Goal: Information Seeking & Learning: Learn about a topic

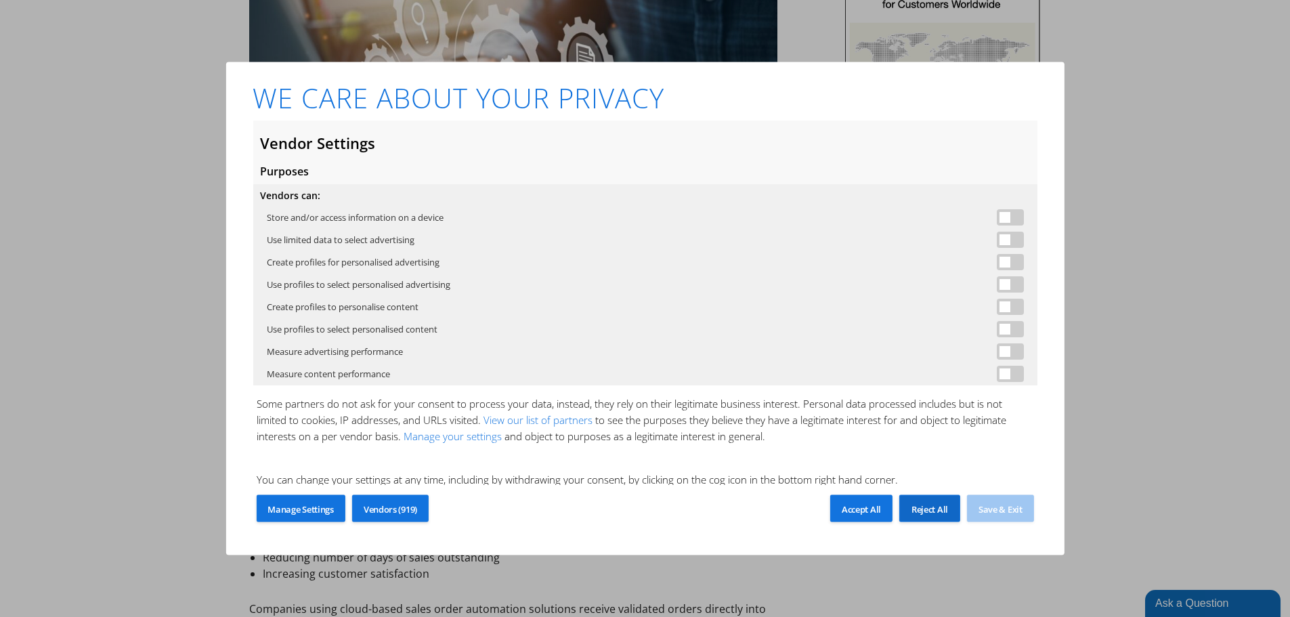
click at [920, 509] on span "Reject All" at bounding box center [930, 509] width 37 height 12
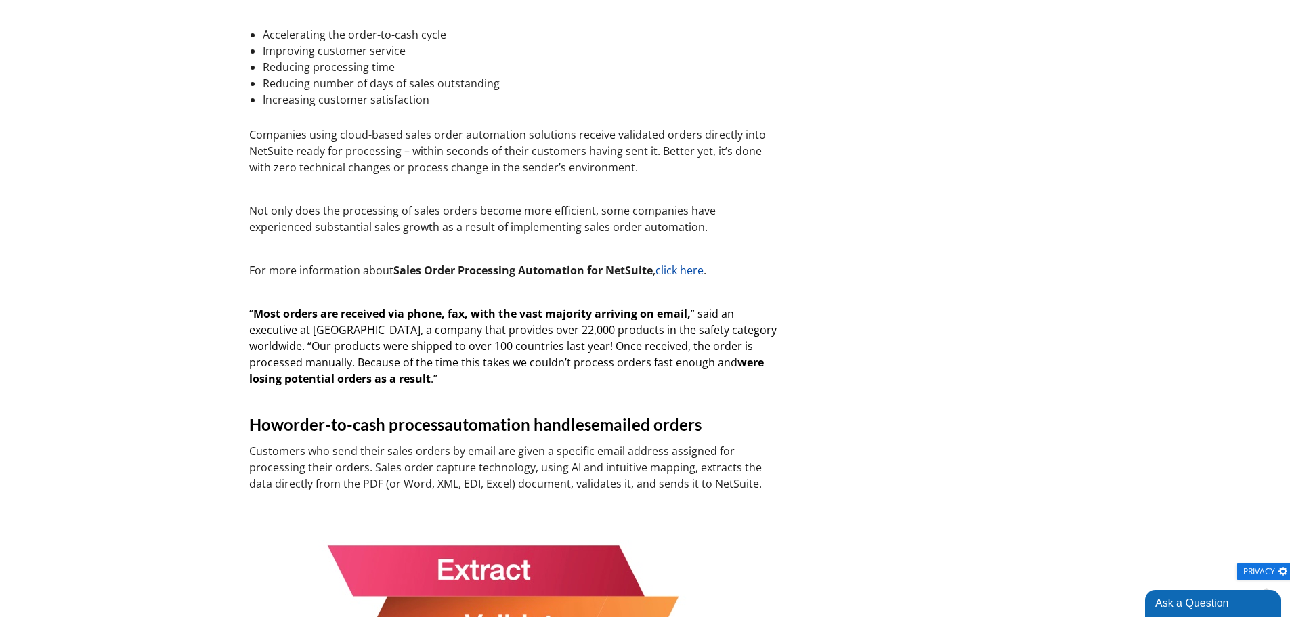
scroll to position [576, 0]
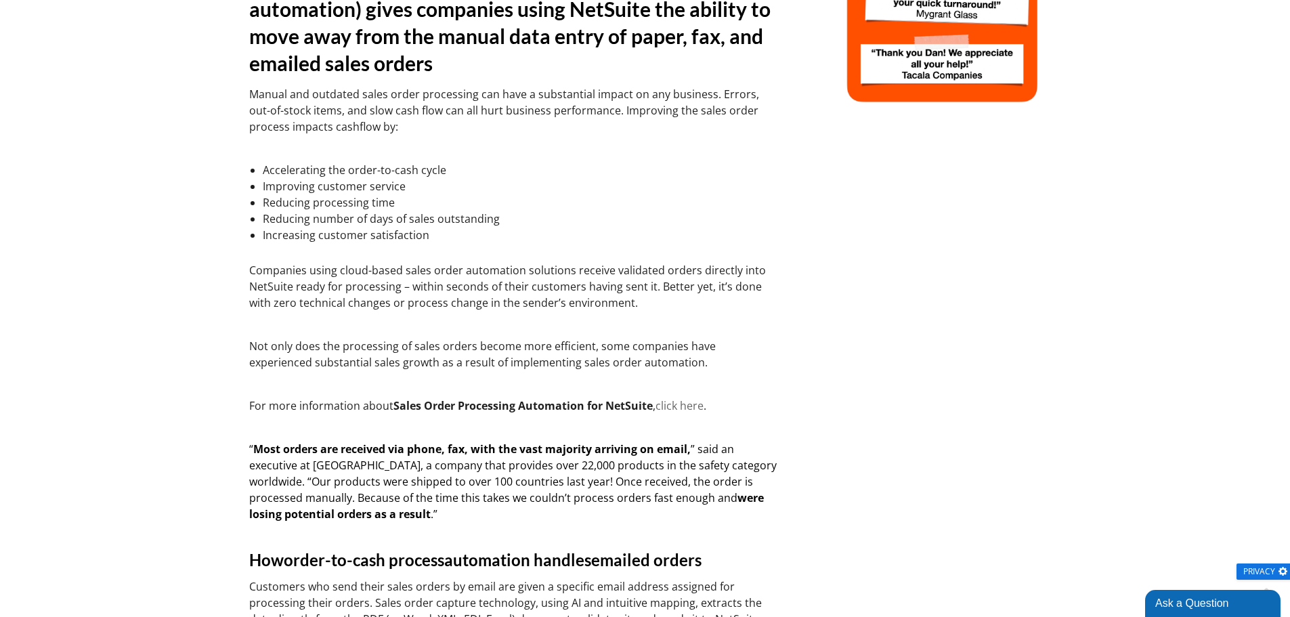
click at [687, 404] on link "click here" at bounding box center [680, 405] width 48 height 15
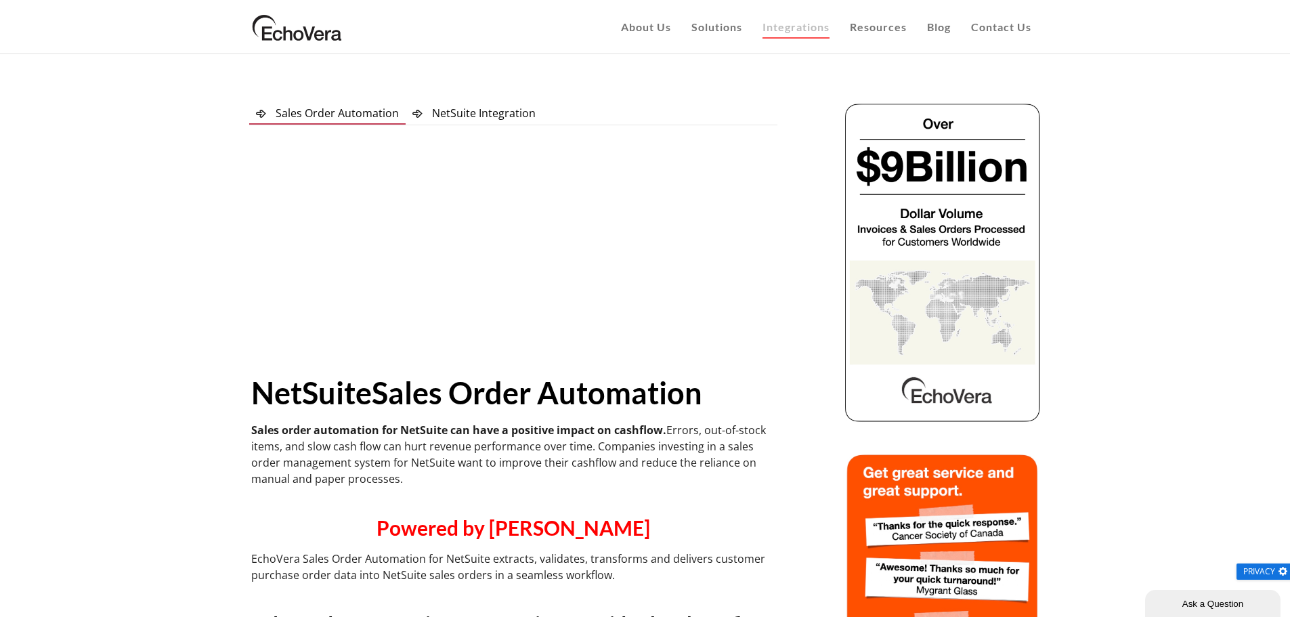
click at [763, 341] on div at bounding box center [513, 243] width 524 height 213
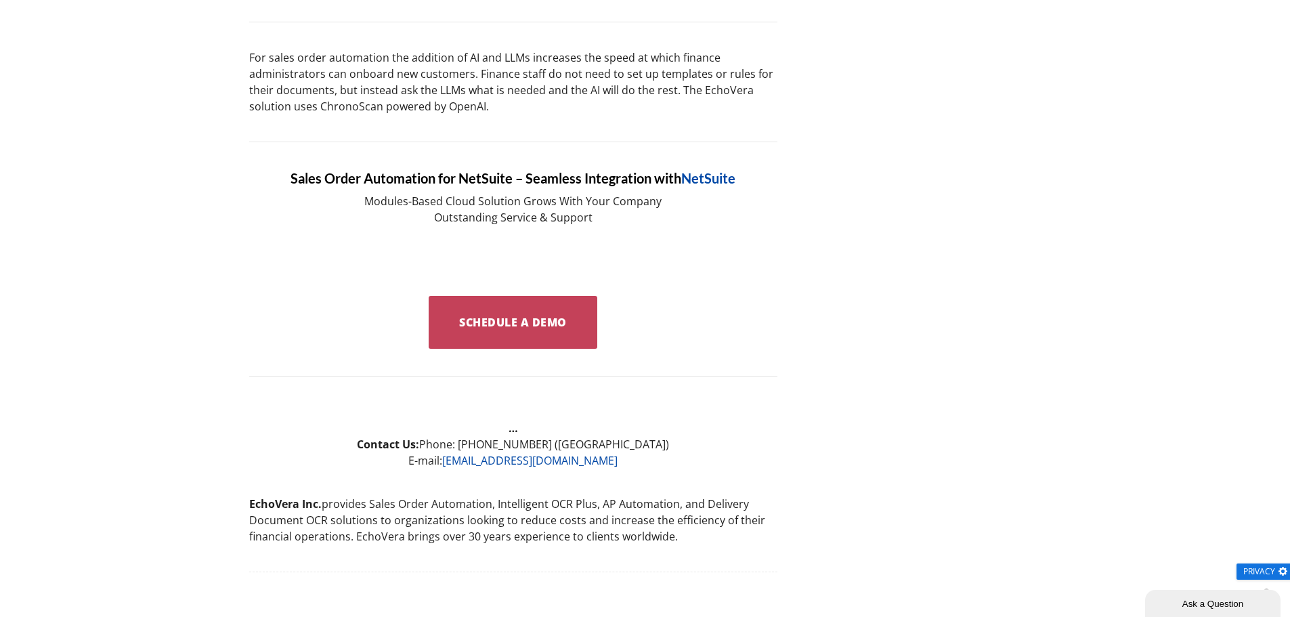
scroll to position [2032, 0]
